Goal: Task Accomplishment & Management: Complete application form

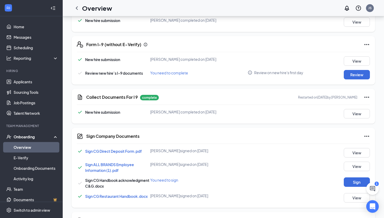
scroll to position [183, 0]
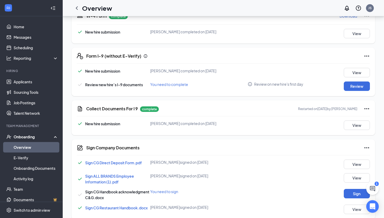
scroll to position [172, 0]
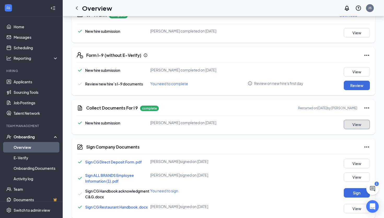
click at [370, 126] on button "View" at bounding box center [357, 123] width 26 height 9
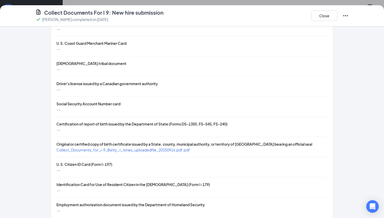
scroll to position [192, 0]
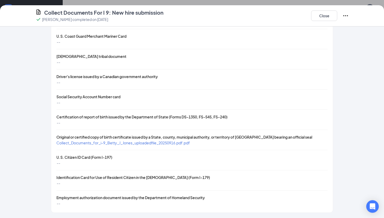
click at [186, 144] on span "Collect_Documents_for_i-9_Betty_J_Jones_uploadedfile_20250916.pdf.pdf" at bounding box center [123, 142] width 134 height 5
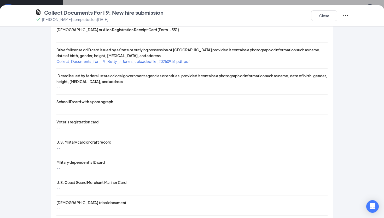
scroll to position [42, 0]
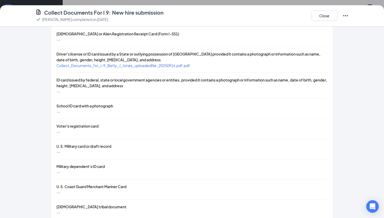
click at [154, 66] on span "Collect_Documents_for_i-9_Betty_J_Jones_uploadedfile_20250916.pdf.pdf" at bounding box center [123, 65] width 134 height 5
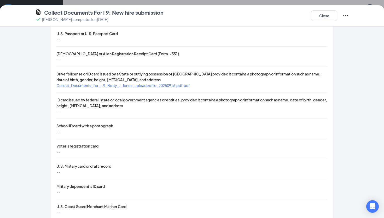
scroll to position [0, 0]
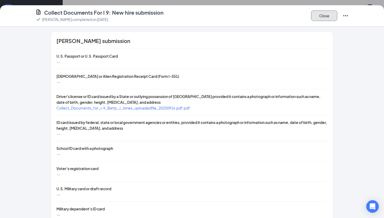
click at [324, 18] on button "Close" at bounding box center [324, 15] width 26 height 10
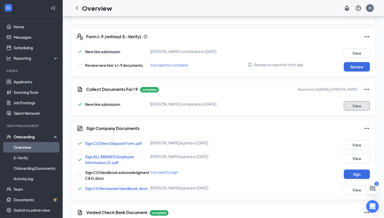
scroll to position [191, 0]
click at [355, 68] on button "Review" at bounding box center [357, 66] width 26 height 9
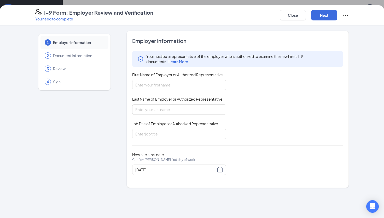
click at [173, 92] on div "You must be a representative of the employer who is authorized to examine the n…" at bounding box center [237, 95] width 211 height 88
click at [173, 87] on input "First Name of Employer or Authorized Representative" at bounding box center [179, 84] width 94 height 10
type input "Jessica"
type input "Storkamp"
click at [175, 136] on input "Job Title of Employer or Authorized Representative" at bounding box center [179, 133] width 94 height 10
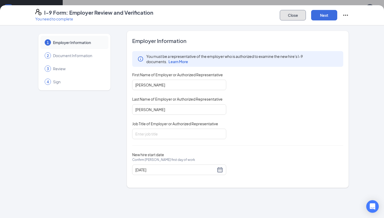
click at [281, 15] on button "Close" at bounding box center [293, 15] width 26 height 10
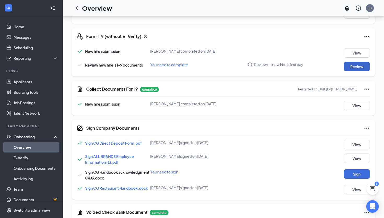
click at [360, 67] on button "Review" at bounding box center [357, 66] width 26 height 9
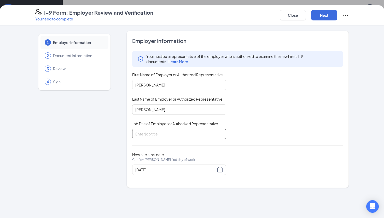
click at [174, 133] on input "Job Title of Employer or Authorized Representative" at bounding box center [179, 133] width 94 height 10
type input "DM"
click at [324, 19] on button "Next" at bounding box center [324, 15] width 26 height 10
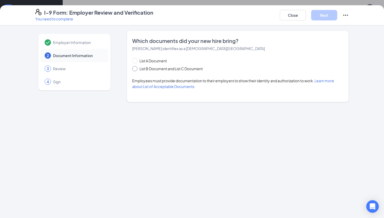
click at [149, 71] on span "List B Document and List C Document" at bounding box center [171, 69] width 67 height 6
click at [136, 70] on input "List B Document and List C Document" at bounding box center [134, 68] width 4 height 4
radio input "true"
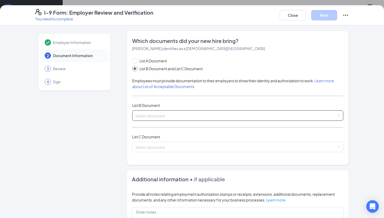
click at [147, 115] on input "search" at bounding box center [235, 114] width 201 height 8
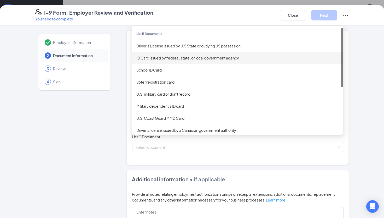
drag, startPoint x: 168, startPoint y: 48, endPoint x: 168, endPoint y: 62, distance: 13.6
click at [168, 62] on div "List B Documents Driver’s License issued by U.S State or outlying US possession…" at bounding box center [237, 88] width 211 height 120
click at [168, 62] on div "ID Card issued by federal, state, or local government agency" at bounding box center [237, 58] width 211 height 12
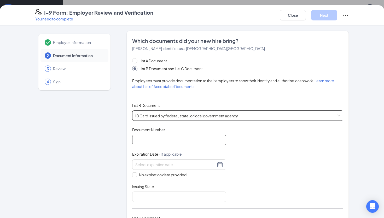
click at [159, 139] on input "Document Number" at bounding box center [179, 139] width 94 height 10
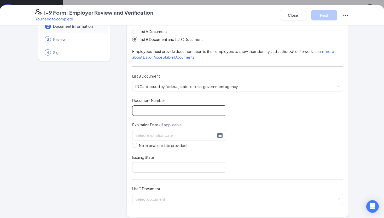
scroll to position [30, 0]
click at [156, 110] on input "Document Number" at bounding box center [179, 109] width 94 height 10
type input "0"
type input "Y000-085-211-700"
click at [202, 134] on input at bounding box center [175, 134] width 81 height 6
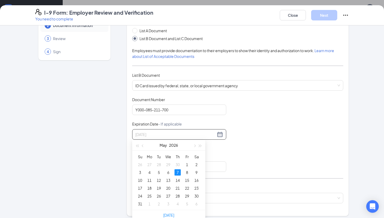
click at [178, 173] on div "7" at bounding box center [178, 172] width 6 height 6
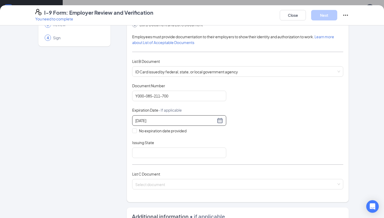
scroll to position [44, 0]
type input "05/07/2026"
click at [172, 155] on input "Issuing State" at bounding box center [179, 152] width 94 height 10
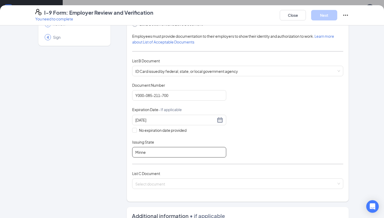
type input "Minnesota"
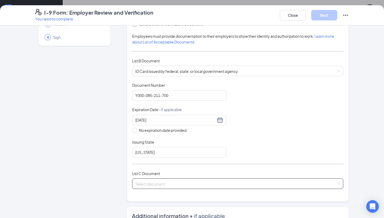
click at [163, 185] on input "search" at bounding box center [235, 182] width 201 height 8
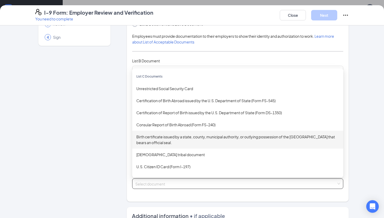
click at [186, 140] on div "Birth certificate issued by a state, county, municipal authority, or outlying p…" at bounding box center [237, 140] width 203 height 12
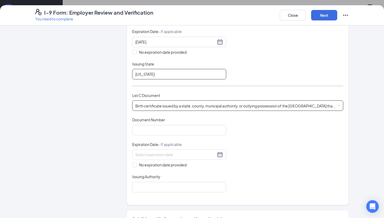
scroll to position [124, 0]
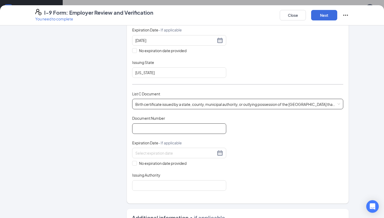
click at [170, 129] on input "Document Number" at bounding box center [179, 128] width 94 height 10
type input "123-91105112"
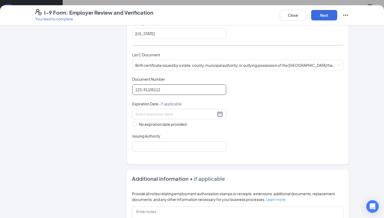
scroll to position [163, 0]
click at [148, 123] on span "No expiration date provided" at bounding box center [163, 124] width 52 height 6
click at [136, 123] on input "No expiration date provided" at bounding box center [134, 123] width 4 height 4
checkbox input "true"
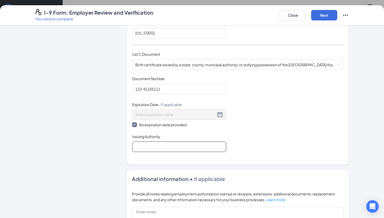
click at [152, 146] on input "Issuing Authority" at bounding box center [179, 146] width 94 height 10
type input "Missouri"
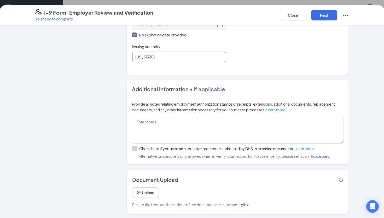
scroll to position [218, 0]
click at [323, 14] on button "Next" at bounding box center [324, 15] width 26 height 10
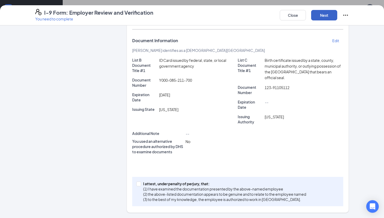
scroll to position [80, 0]
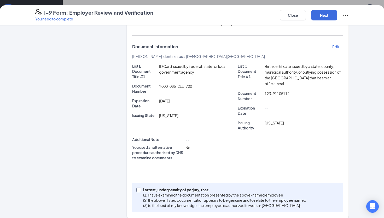
click at [137, 187] on input "I attest, under penalty of perjury, that: (1) I have examined the documentation…" at bounding box center [138, 189] width 4 height 4
checkbox input "true"
click at [326, 16] on button "Next" at bounding box center [324, 15] width 26 height 10
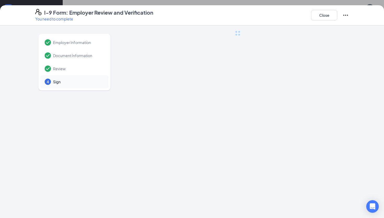
scroll to position [0, 0]
click at [327, 20] on button "Close" at bounding box center [324, 15] width 26 height 10
click at [328, 15] on button "Close" at bounding box center [324, 15] width 26 height 10
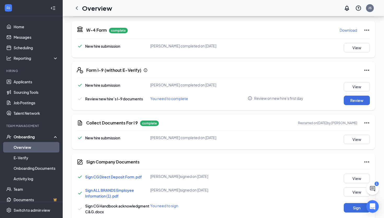
scroll to position [155, 0]
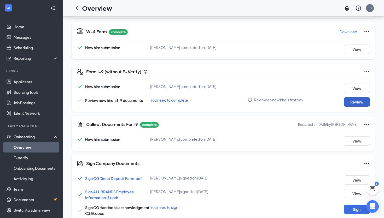
click at [353, 104] on button "Review" at bounding box center [357, 101] width 26 height 9
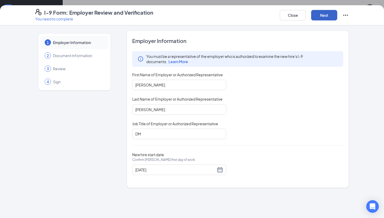
click at [326, 18] on button "Next" at bounding box center [324, 15] width 26 height 10
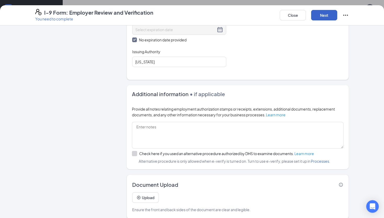
click at [322, 17] on button "Next" at bounding box center [324, 15] width 26 height 10
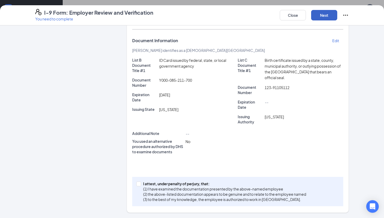
scroll to position [80, 0]
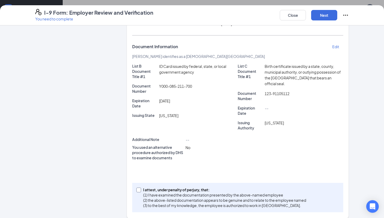
click at [139, 187] on label "I attest, under penalty of perjury, that: (1) I have examined the documentation…" at bounding box center [222, 197] width 172 height 21
click at [139, 187] on input "I attest, under penalty of perjury, that: (1) I have examined the documentation…" at bounding box center [138, 189] width 4 height 4
checkbox input "true"
click at [320, 17] on button "Next" at bounding box center [324, 15] width 26 height 10
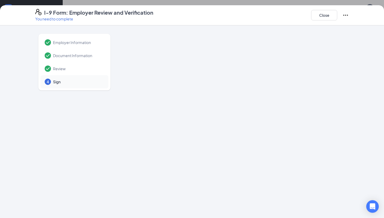
click at [273, 79] on div at bounding box center [238, 135] width 222 height 209
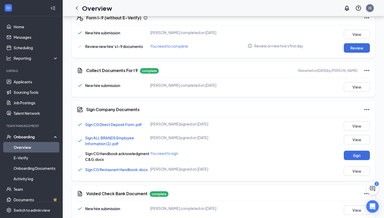
scroll to position [205, 0]
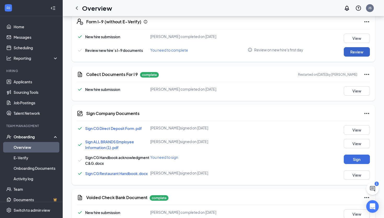
click at [365, 55] on button "Review" at bounding box center [357, 51] width 26 height 9
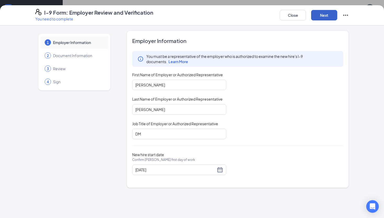
click at [325, 15] on button "Next" at bounding box center [324, 15] width 26 height 10
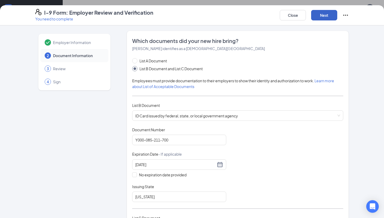
click at [324, 16] on button "Next" at bounding box center [324, 15] width 26 height 10
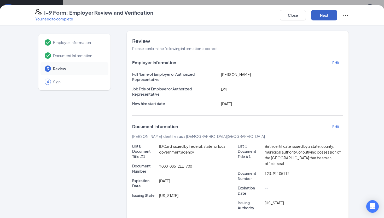
click at [324, 16] on button "Next" at bounding box center [324, 15] width 26 height 10
click at [323, 14] on button "Next" at bounding box center [324, 15] width 26 height 10
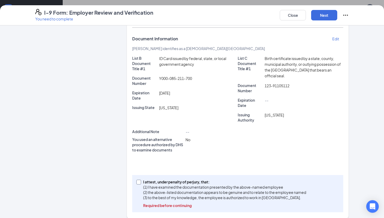
click at [139, 179] on input "I attest, under penalty of perjury, that: (1) I have examined the documentation…" at bounding box center [138, 181] width 4 height 4
checkbox input "true"
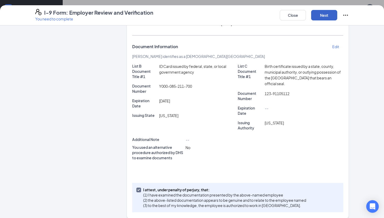
click at [325, 17] on button "Next" at bounding box center [324, 15] width 26 height 10
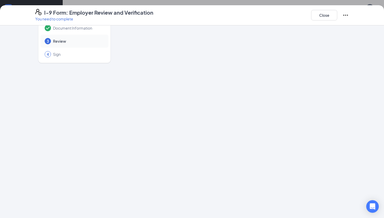
scroll to position [0, 0]
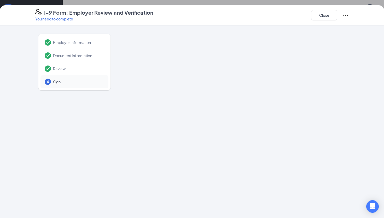
click at [90, 90] on div "Employer Information Document Information Review 4 Sign" at bounding box center [74, 135] width 78 height 209
click at [90, 84] on div "4 Sign" at bounding box center [75, 81] width 68 height 13
click at [345, 16] on icon "Ellipses" at bounding box center [346, 15] width 6 height 6
click at [325, 17] on button "Close" at bounding box center [324, 15] width 26 height 10
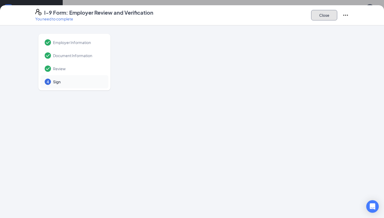
click at [326, 14] on button "Close" at bounding box center [324, 15] width 26 height 10
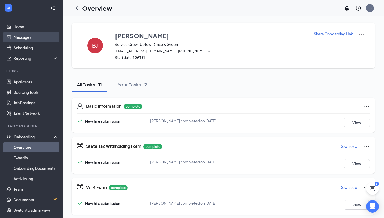
click at [36, 35] on link "Messages" at bounding box center [36, 37] width 45 height 10
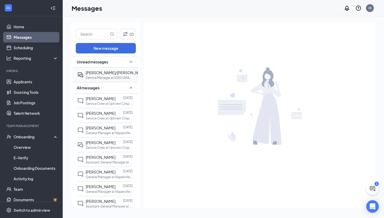
click at [118, 75] on div "[PERSON_NAME]/[PERSON_NAME]" at bounding box center [116, 73] width 61 height 6
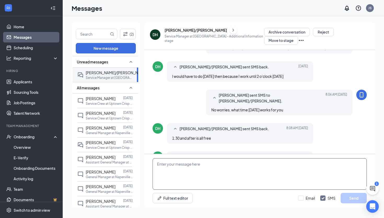
scroll to position [224, 0]
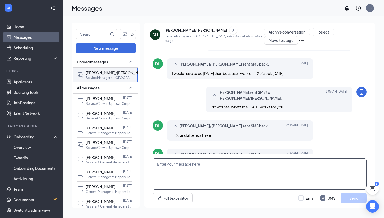
click at [205, 173] on textarea at bounding box center [260, 173] width 214 height 31
type textarea "unfortunately he is not in the store at 3:30 [DATE]. lets do 2:00 [DATE]"
